Goal: Navigation & Orientation: Find specific page/section

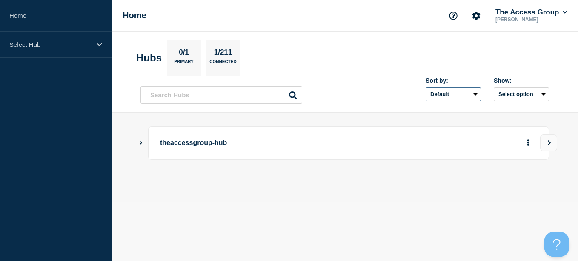
click at [476, 94] on select "Default Last added Last updated Most active A-Z" at bounding box center [453, 94] width 55 height 14
click at [475, 94] on select "Default Last added Last updated Most active A-Z" at bounding box center [453, 94] width 55 height 14
click at [474, 92] on select "Default Last added Last updated Most active A-Z" at bounding box center [453, 94] width 55 height 14
select select "name"
click at [426, 87] on select "Default Last added Last updated Most active A-Z" at bounding box center [453, 94] width 55 height 14
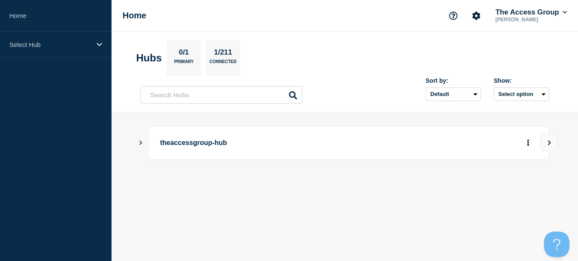
click at [142, 141] on icon "Show Connected Hubs" at bounding box center [141, 142] width 6 height 4
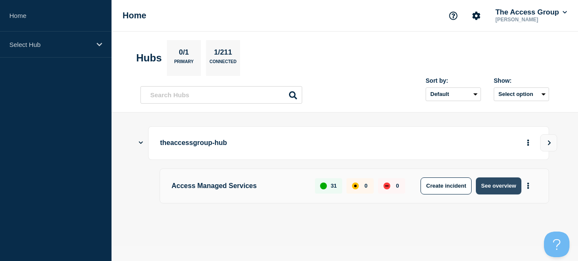
click at [491, 186] on button "See overview" at bounding box center [498, 185] width 45 height 17
